Goal: Information Seeking & Learning: Learn about a topic

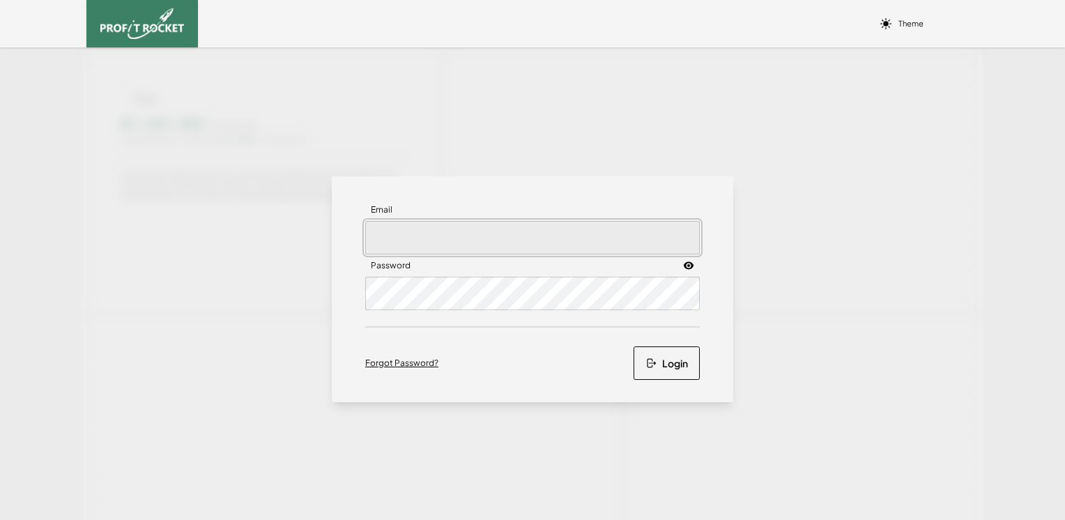
type input "[PERSON_NAME][EMAIL_ADDRESS][PERSON_NAME][DOMAIN_NAME]"
click at [663, 360] on button "Login" at bounding box center [667, 362] width 66 height 33
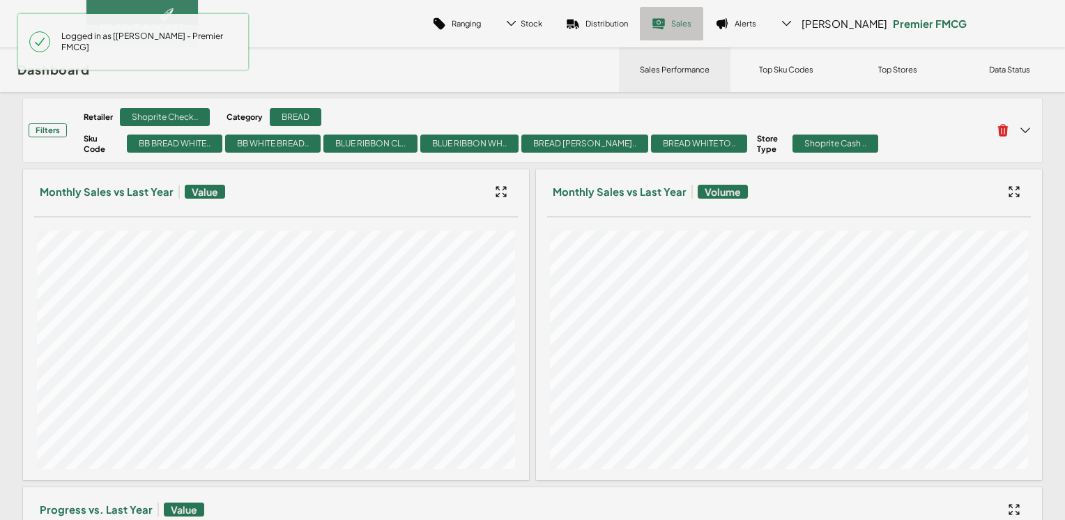
click at [692, 15] on link "Sales" at bounding box center [671, 23] width 63 height 33
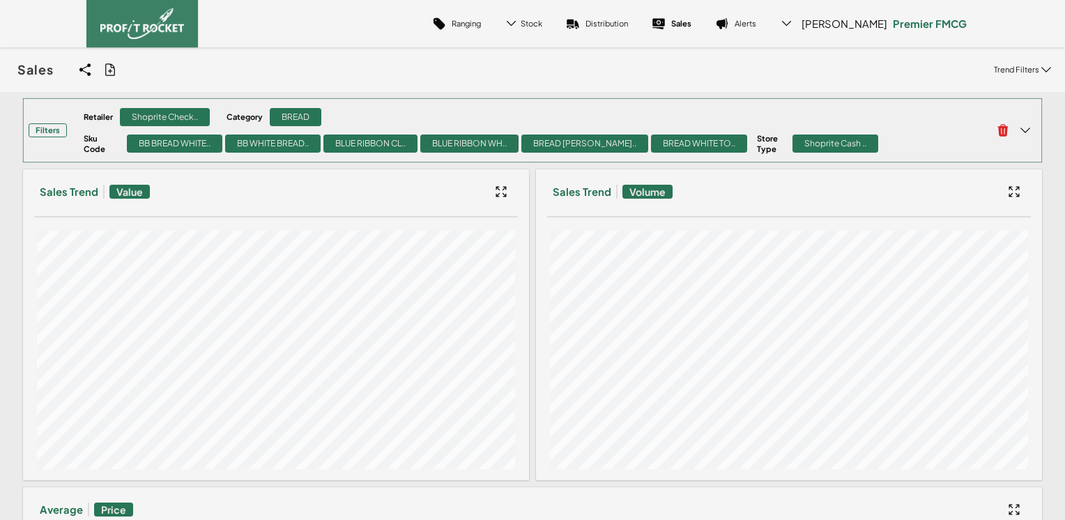
click at [353, 142] on div "Retailer Shoprite Check.. Category BREAD Sku Code BB BREAD WHITE.. BB WHITE BRE…" at bounding box center [535, 130] width 903 height 47
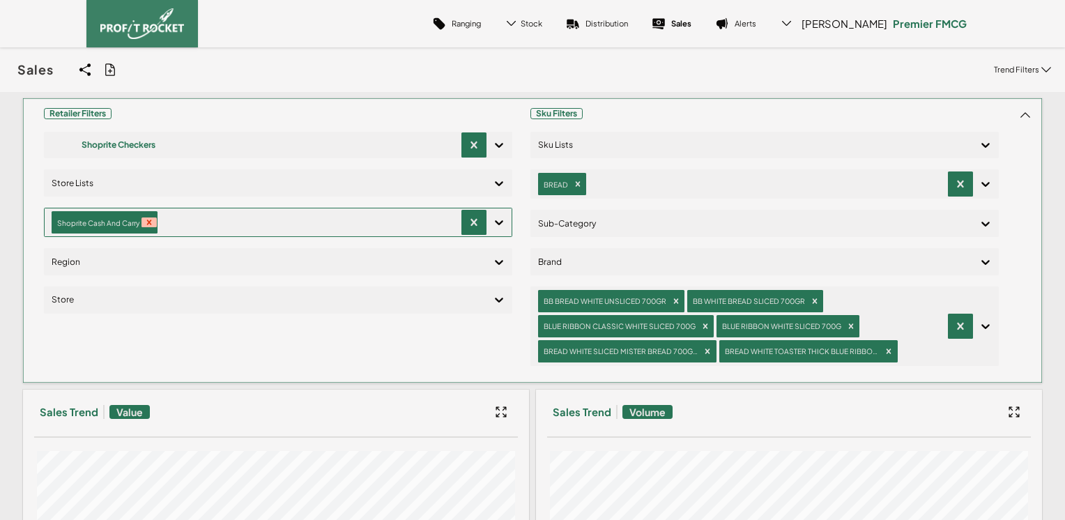
click at [147, 224] on icon "Remove Shoprite Cash And Carry" at bounding box center [149, 222] width 10 height 10
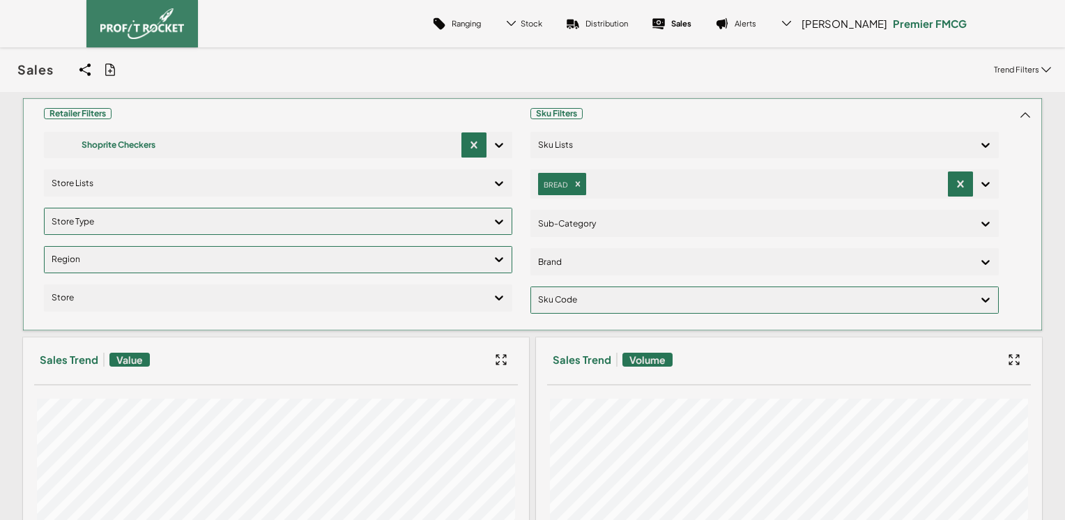
click at [106, 267] on div at bounding box center [266, 260] width 428 height 20
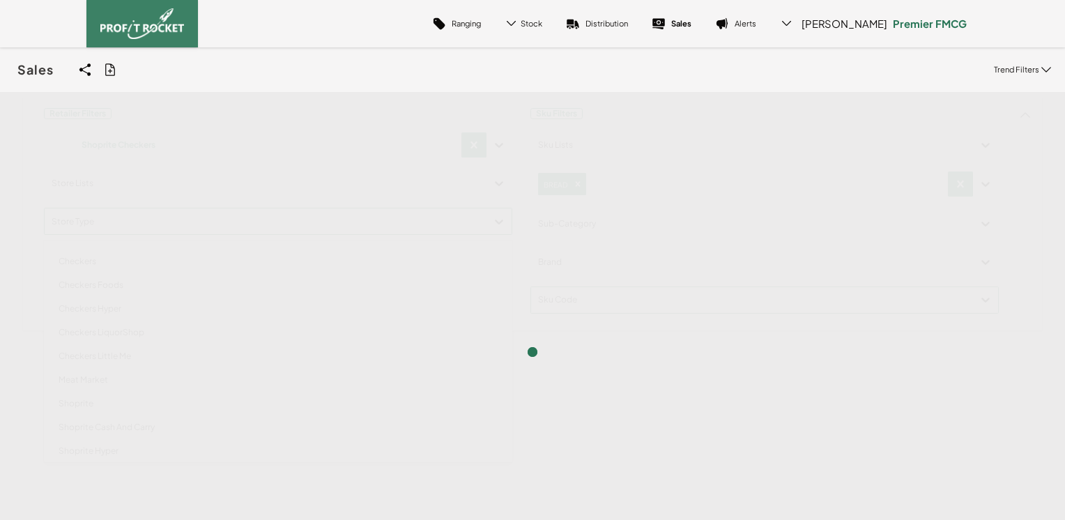
click at [97, 224] on div "Retailer Filters Shoprite Checkers Store Lists option Checkers focused, 1 of 14…" at bounding box center [532, 215] width 1020 height 234
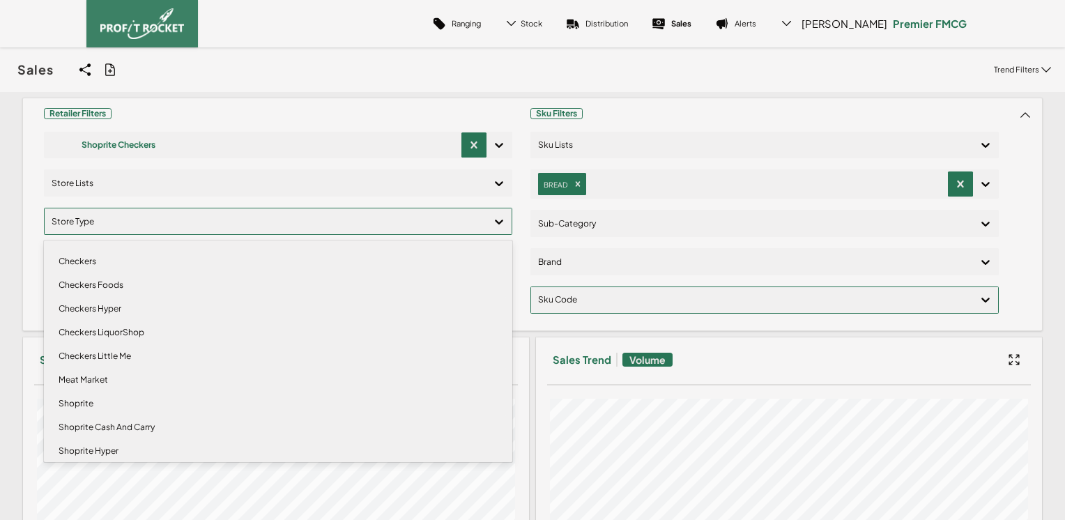
click at [89, 405] on div "Shoprite" at bounding box center [278, 404] width 456 height 24
click at [91, 428] on div "Shoprite Hyper" at bounding box center [278, 430] width 456 height 24
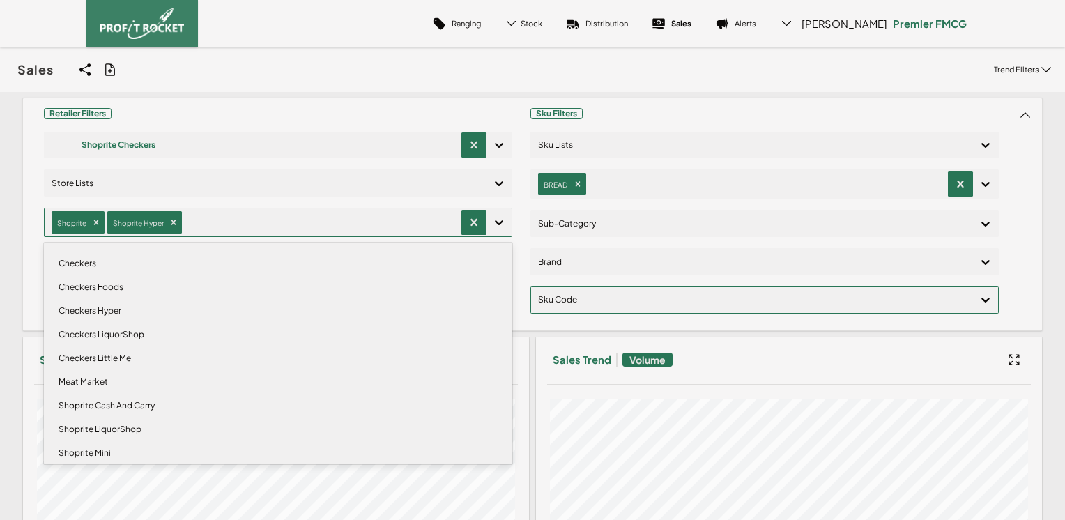
click at [105, 452] on div "Shoprite Mini" at bounding box center [278, 453] width 456 height 24
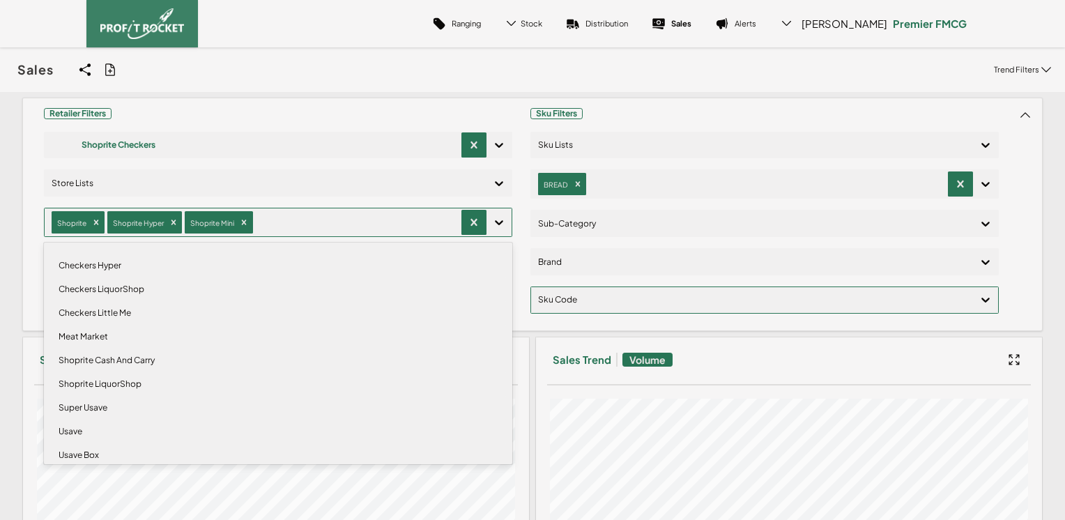
scroll to position [57, 0]
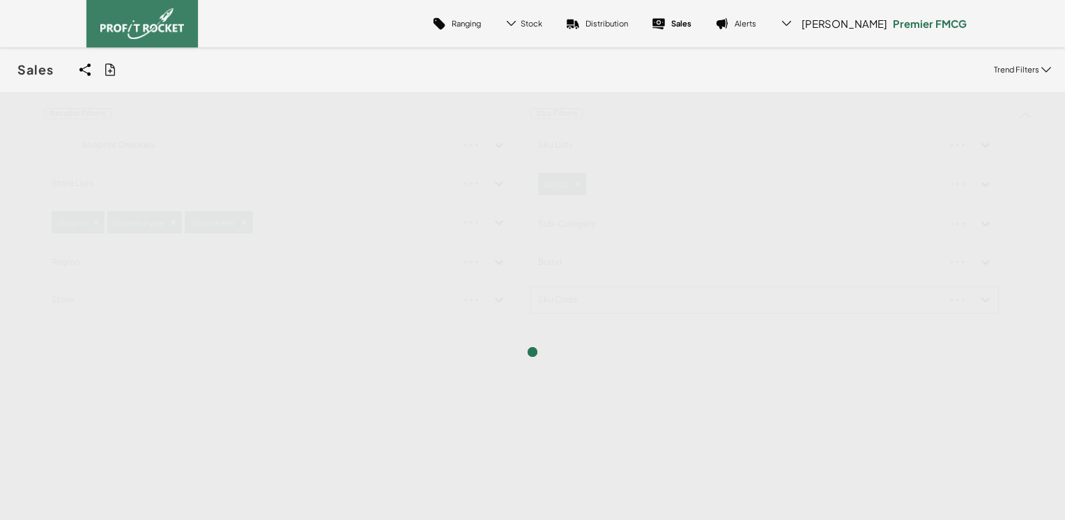
click at [330, 84] on div "Sales Share View We'll email you as well as your recipients a link to the view …" at bounding box center [532, 69] width 1065 height 45
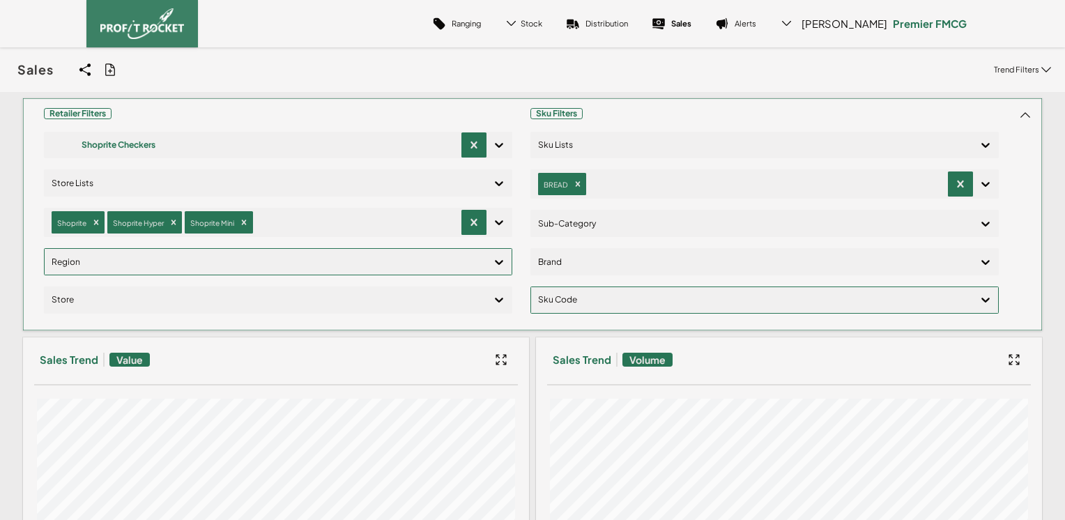
click at [104, 262] on div at bounding box center [266, 262] width 428 height 20
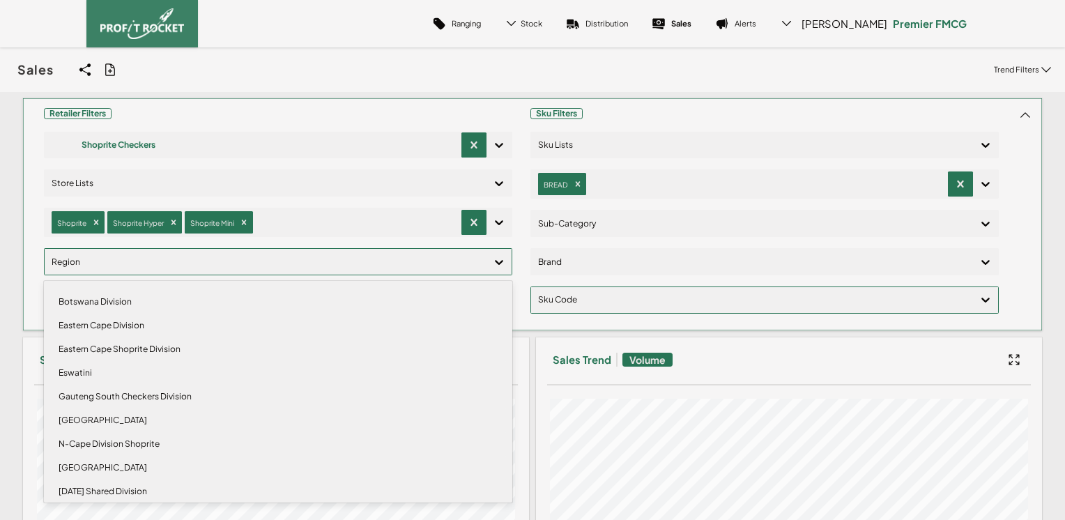
scroll to position [70, 0]
click at [123, 372] on div "N-Cape Division Shoprite" at bounding box center [278, 374] width 456 height 24
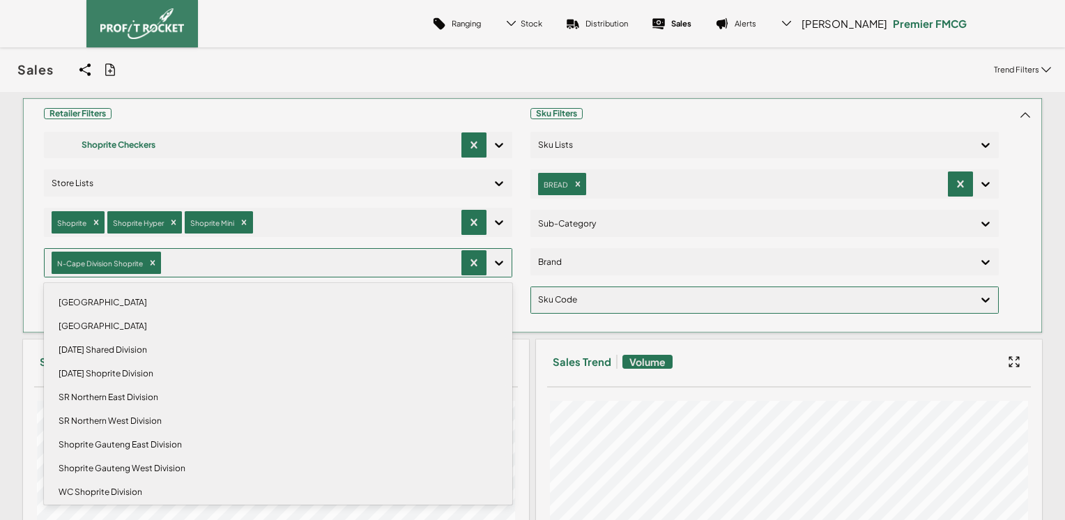
scroll to position [139, 0]
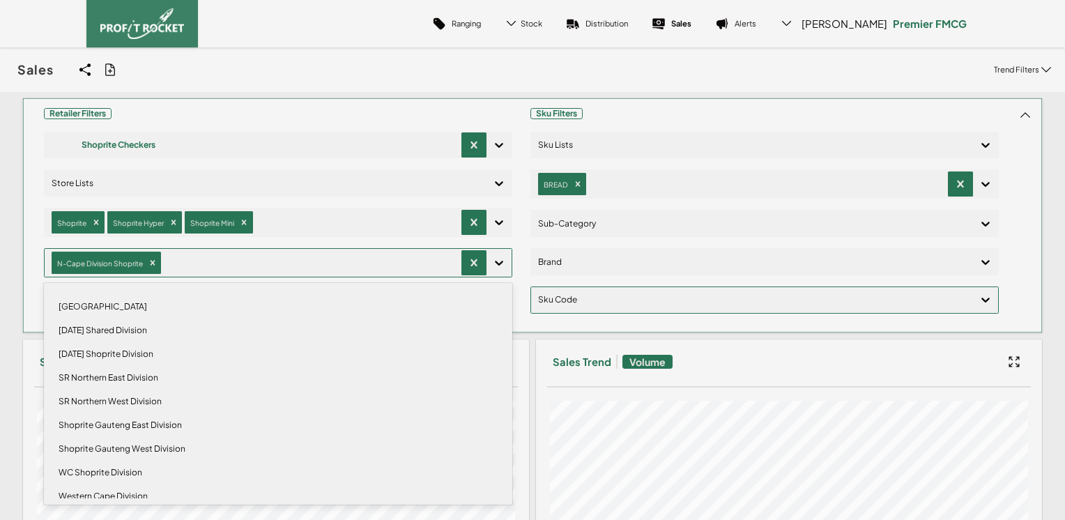
click at [128, 425] on div "Shoprite Gauteng East Division" at bounding box center [278, 425] width 456 height 24
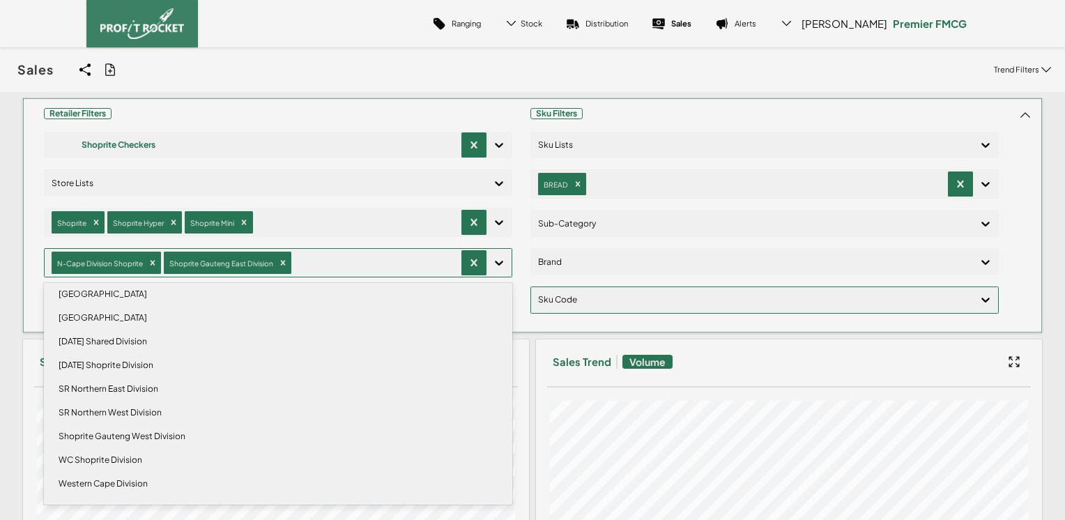
click at [128, 431] on div "Shoprite Gauteng West Division" at bounding box center [278, 437] width 456 height 24
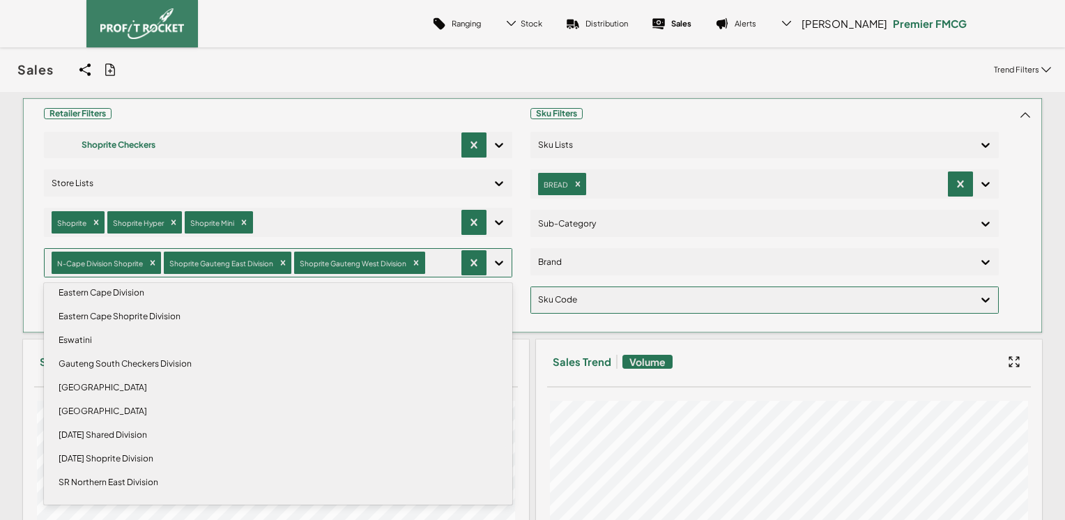
click at [169, 362] on div "Gauteng South Checkers Division" at bounding box center [278, 364] width 456 height 24
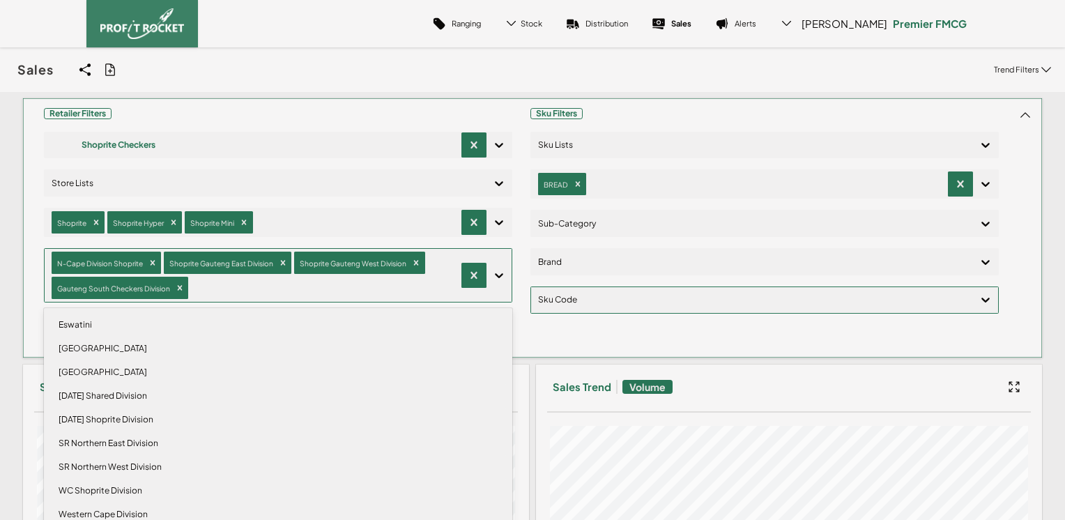
scroll to position [81, 0]
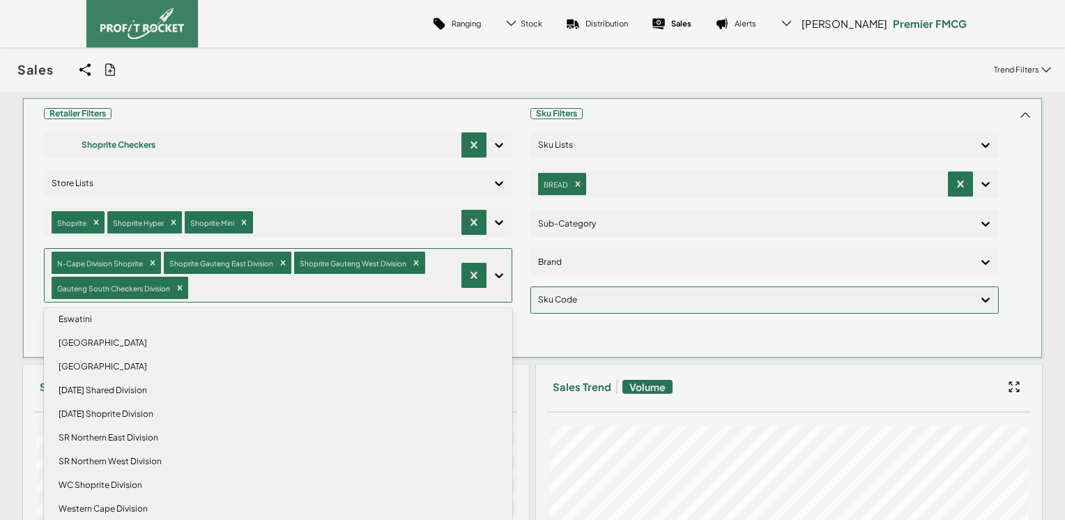
click at [125, 438] on div "SR Northern East Division" at bounding box center [278, 438] width 456 height 24
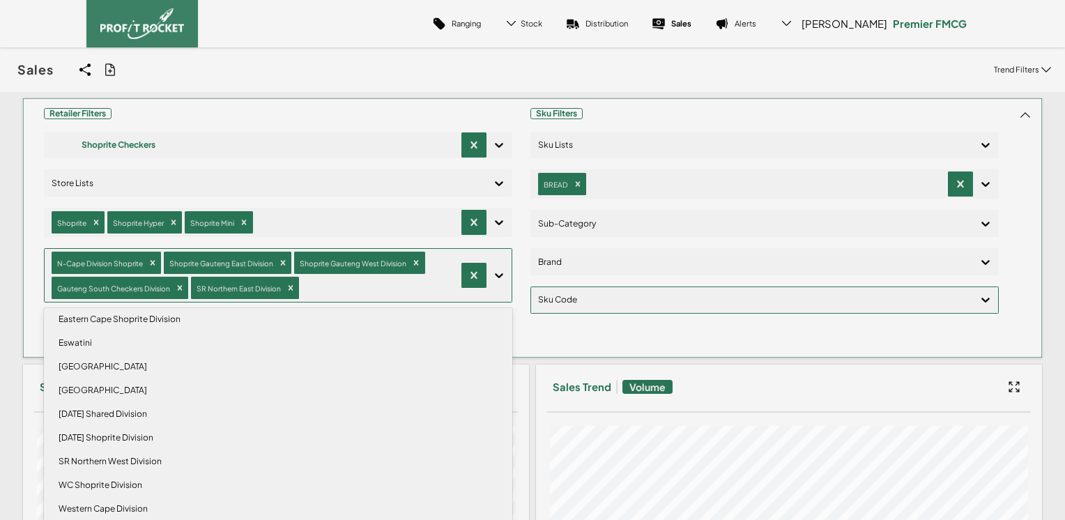
scroll to position [57, 0]
click at [122, 461] on div "SR Northern West Division" at bounding box center [278, 462] width 456 height 24
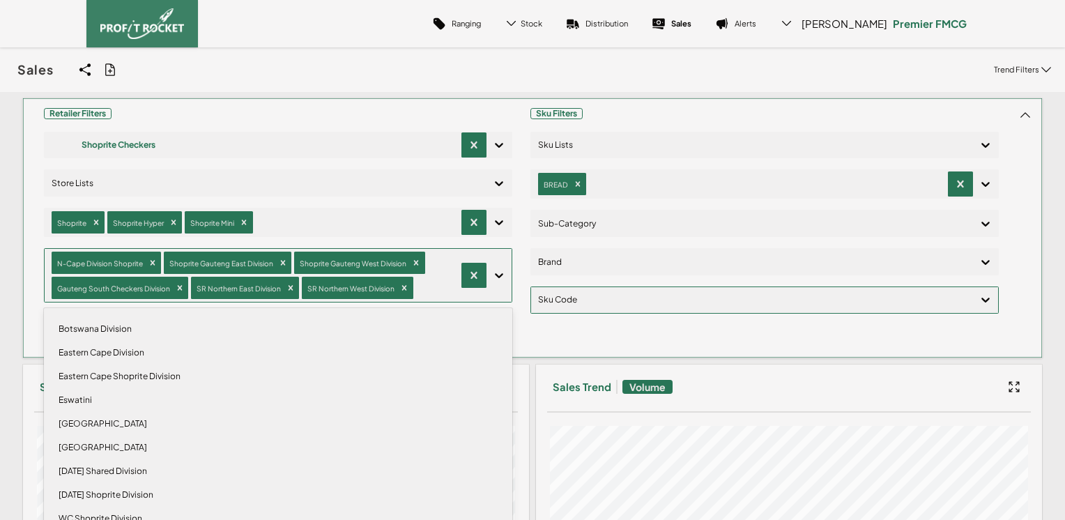
scroll to position [33, 0]
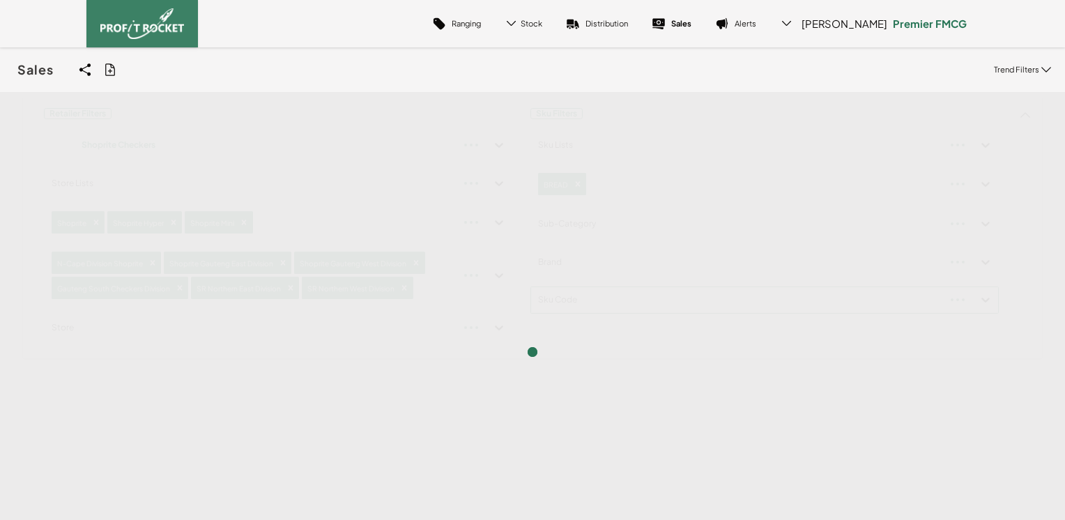
click at [711, 77] on div "Sales Share View We'll email you as well as your recipients a link to the view …" at bounding box center [532, 69] width 1065 height 45
